Goal: Information Seeking & Learning: Learn about a topic

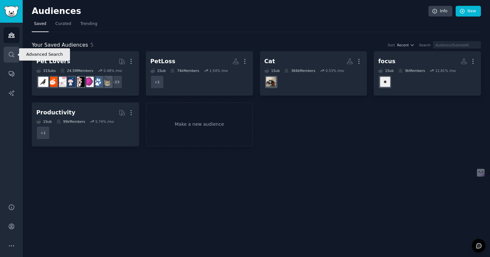
click at [7, 49] on link "Search" at bounding box center [12, 55] width 16 height 16
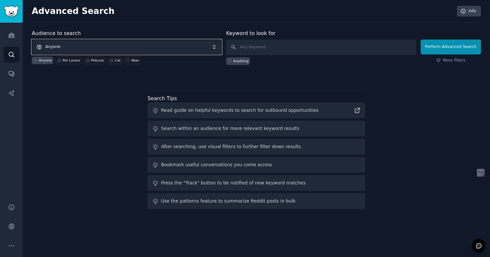
click at [121, 47] on span "Anyone" at bounding box center [127, 47] width 190 height 15
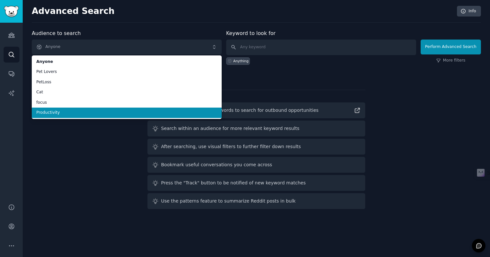
click at [89, 115] on span "Productivity" at bounding box center [126, 113] width 181 height 6
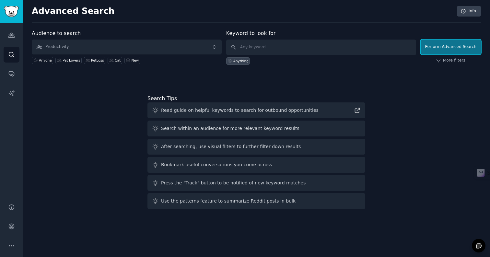
click at [456, 46] on button "Perform Advanced Search" at bounding box center [451, 47] width 60 height 15
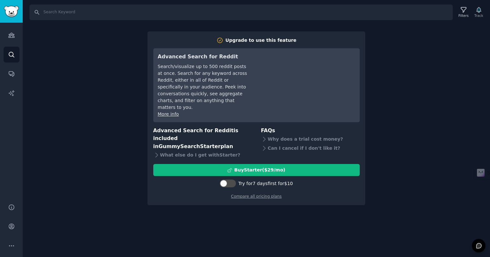
click at [261, 216] on div "Search Filters Track Upgrade to use this feature Advanced Search for Reddit Sea…" at bounding box center [256, 128] width 467 height 257
click at [12, 33] on icon "Sidebar" at bounding box center [11, 35] width 7 height 7
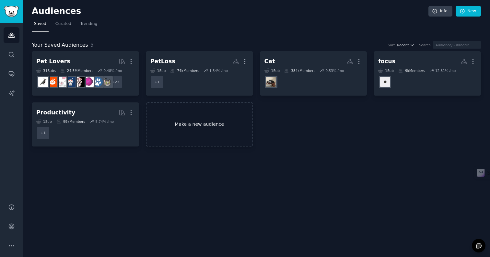
click at [212, 128] on link "Make a new audience" at bounding box center [199, 124] width 107 height 44
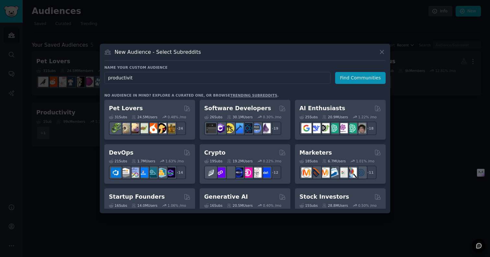
type input "productivity"
click button "Find Communities" at bounding box center [360, 78] width 51 height 12
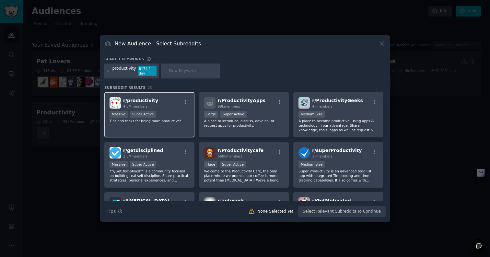
click at [167, 105] on div "r/ productivity 4.0M members" at bounding box center [150, 102] width 80 height 11
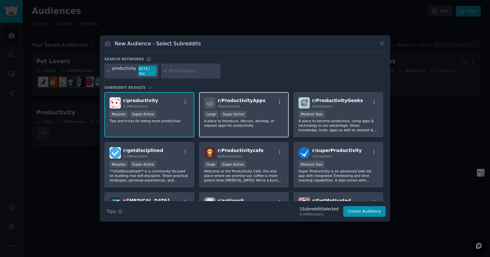
click at [273, 112] on div ">= 95th percentile for submissions / day Large Super Active" at bounding box center [244, 115] width 80 height 8
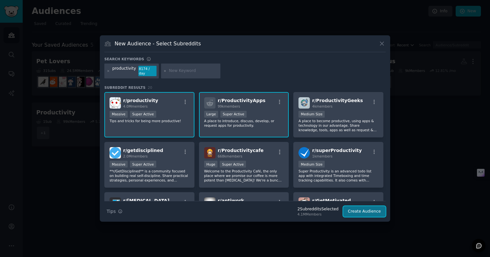
click at [379, 213] on button "Create Audience" at bounding box center [364, 211] width 43 height 11
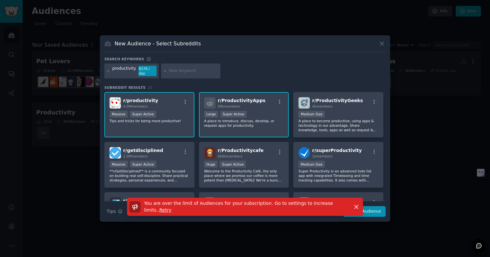
click at [142, 104] on span "4.0M members" at bounding box center [135, 106] width 25 height 4
click at [376, 212] on div "You are over the limit of Audiences for your subscription. Go to settings to in…" at bounding box center [245, 210] width 290 height 24
click at [376, 208] on div "You are over the limit of Audiences for your subscription. Go to settings to in…" at bounding box center [245, 210] width 290 height 24
click at [356, 205] on icon "button" at bounding box center [357, 207] width 4 height 4
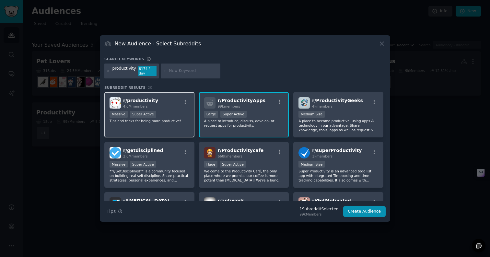
click at [168, 121] on div "r/ productivity 4.0M members Massive Super Active Tips and tricks for being mor…" at bounding box center [149, 115] width 90 height 46
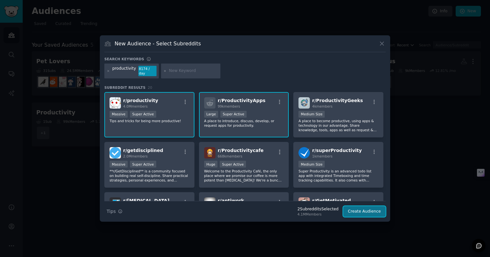
click at [371, 207] on button "Create Audience" at bounding box center [364, 211] width 43 height 11
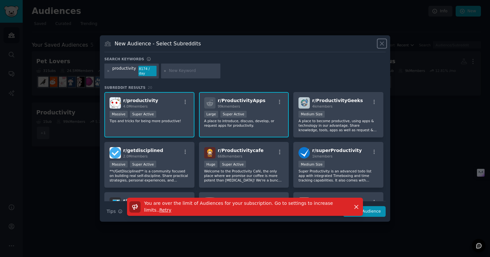
click at [384, 47] on icon at bounding box center [382, 43] width 7 height 7
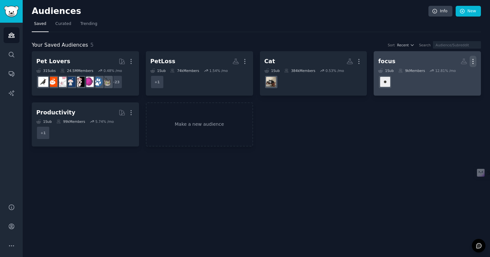
click at [473, 62] on icon "button" at bounding box center [473, 61] width 7 height 7
click at [458, 73] on p "Delete" at bounding box center [455, 75] width 15 height 7
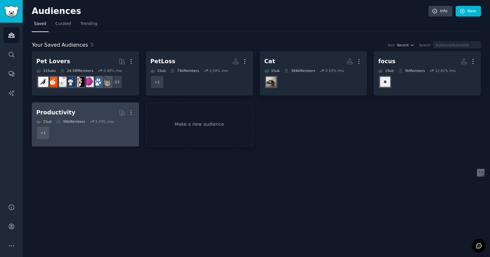
click at [83, 111] on h2 "Productivity Curated by GummySearch More" at bounding box center [85, 112] width 98 height 11
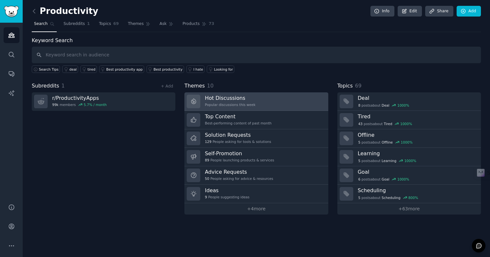
click at [277, 97] on link "Hot Discussions Popular discussions this week" at bounding box center [256, 101] width 144 height 18
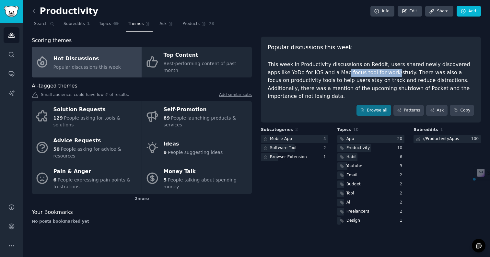
drag, startPoint x: 322, startPoint y: 74, endPoint x: 368, endPoint y: 72, distance: 46.7
click at [369, 73] on div "This week in Productivity discussions on Reddit, users shared newly discovered …" at bounding box center [371, 81] width 206 height 40
copy div "focus tool for work/"
click at [341, 82] on div "This week in Productivity discussions on Reddit, users shared newly discovered …" at bounding box center [371, 81] width 206 height 40
click at [382, 106] on link "Browse all" at bounding box center [374, 110] width 35 height 11
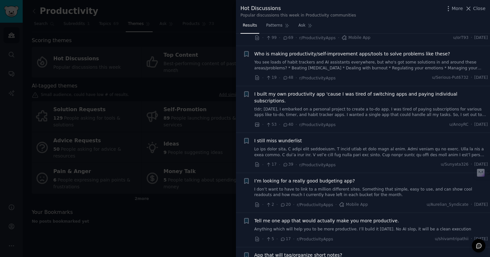
scroll to position [75, 0]
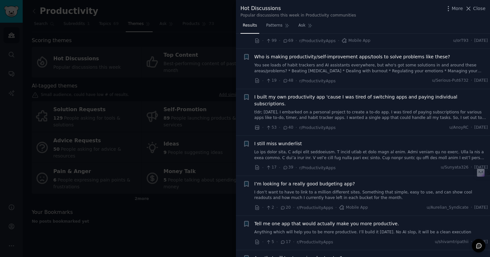
click at [373, 68] on link "You see loads of habit trackers and AI assistants everywhere, but who's got som…" at bounding box center [371, 68] width 234 height 11
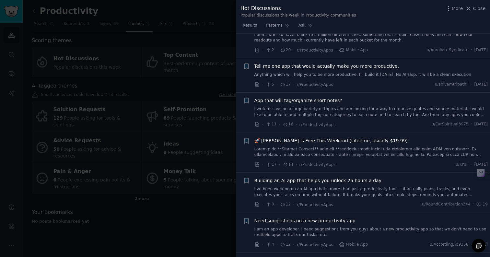
scroll to position [370, 0]
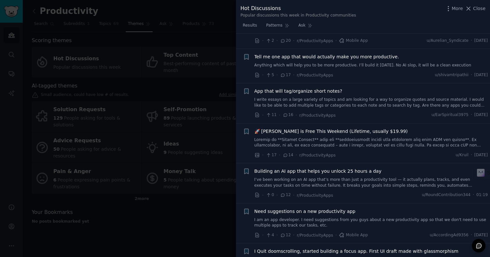
click at [361, 63] on link "Anything which will help you to be more productive. I’ll build it [DATE]. No AI…" at bounding box center [371, 66] width 234 height 6
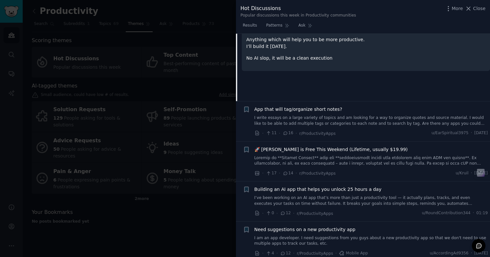
scroll to position [341, 0]
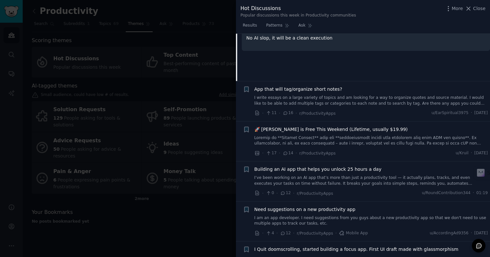
click at [348, 135] on link at bounding box center [371, 140] width 234 height 11
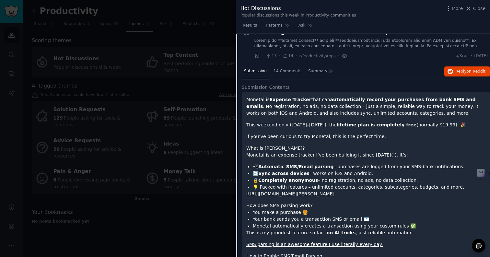
scroll to position [325, 0]
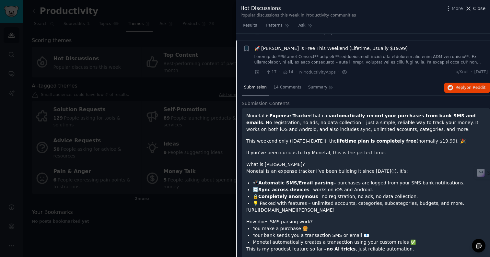
click at [469, 8] on icon at bounding box center [469, 9] width 4 height 4
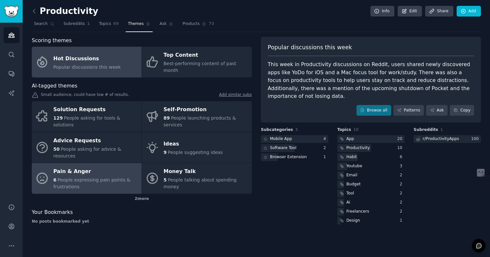
click at [105, 167] on div "Pain & Anger" at bounding box center [95, 172] width 85 height 10
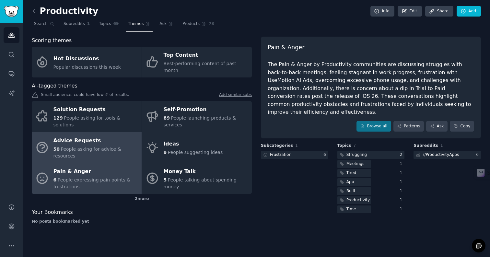
click at [109, 147] on span "People asking for advice & resources" at bounding box center [87, 153] width 68 height 12
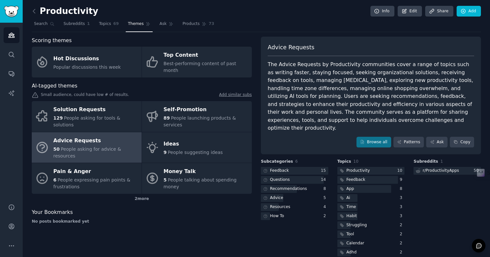
scroll to position [2, 0]
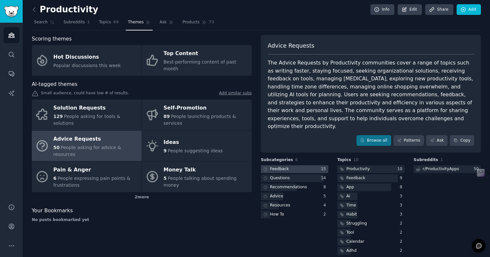
click at [311, 165] on div at bounding box center [294, 169] width 67 height 8
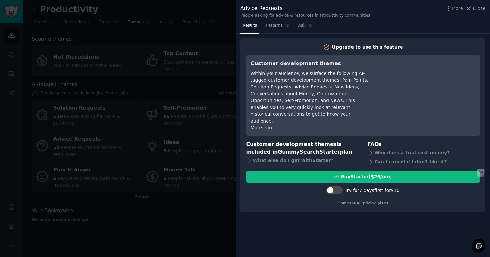
click at [197, 90] on div at bounding box center [245, 128] width 490 height 257
